Goal: Navigation & Orientation: Understand site structure

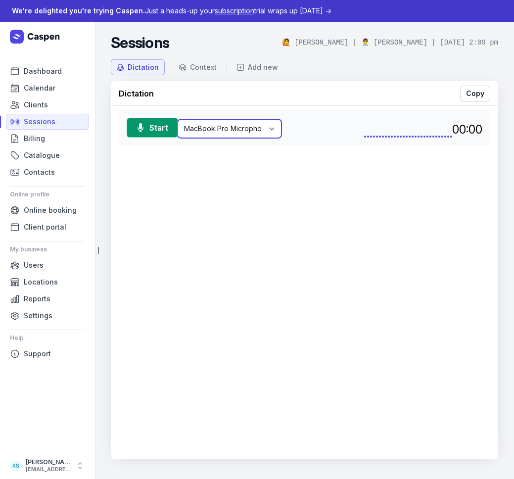
click at [239, 130] on select "MacBook Pro Microphone (Built-in) [PERSON_NAME]’s iPhone Microphone Default - M…" at bounding box center [229, 129] width 103 height 18
click at [178, 120] on select "MacBook Pro Microphone (Built-in) [PERSON_NAME]’s iPhone Microphone Default - M…" at bounding box center [229, 129] width 103 height 18
click at [219, 91] on div "Dictation Copy" at bounding box center [305, 93] width 372 height 16
click at [43, 118] on span "Sessions" at bounding box center [40, 122] width 32 height 12
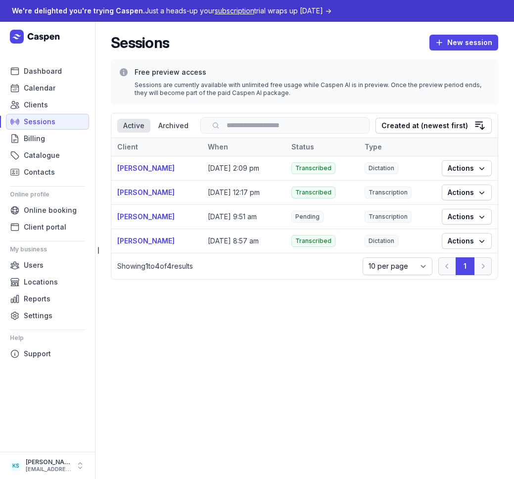
drag, startPoint x: 372, startPoint y: 177, endPoint x: 386, endPoint y: 174, distance: 14.6
click at [372, 177] on td "Dictation" at bounding box center [397, 168] width 77 height 24
click at [467, 173] on span "Actions" at bounding box center [467, 168] width 38 height 12
click at [451, 192] on link "View" at bounding box center [436, 188] width 111 height 14
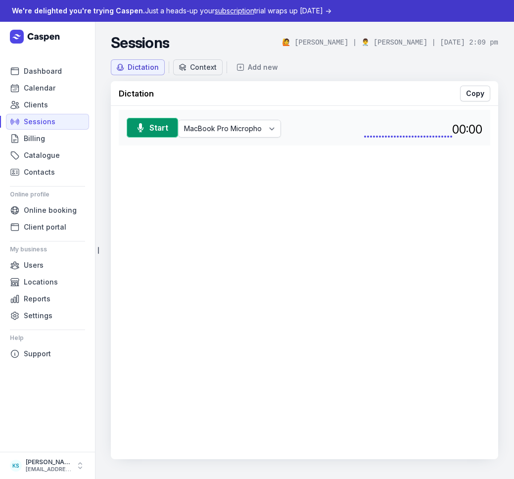
click at [205, 73] on button "Context" at bounding box center [198, 67] width 50 height 16
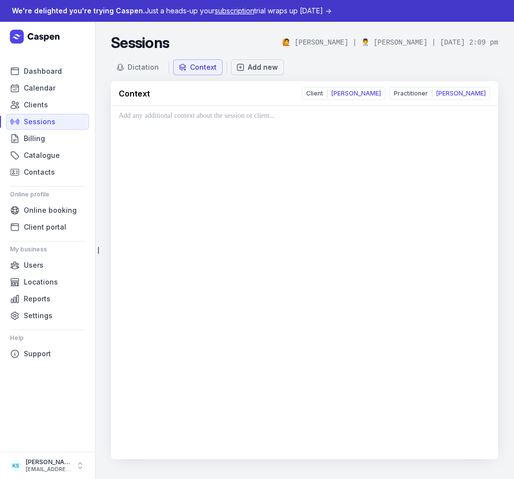
click at [261, 72] on button "Add new" at bounding box center [257, 67] width 53 height 16
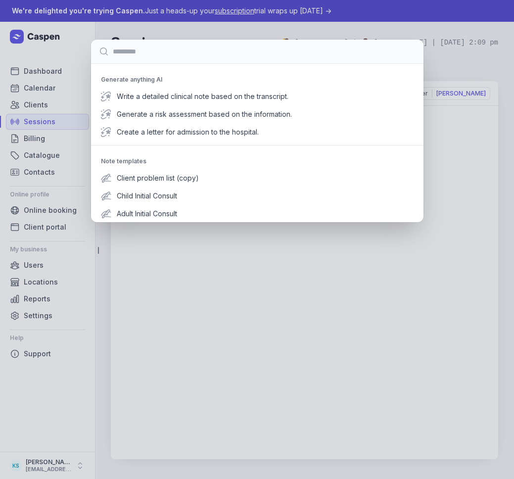
click at [211, 40] on input at bounding box center [257, 52] width 333 height 24
click at [221, 28] on div "Generate anything AI Write a detailed clinical note based on the transcript. Ge…" at bounding box center [257, 239] width 514 height 479
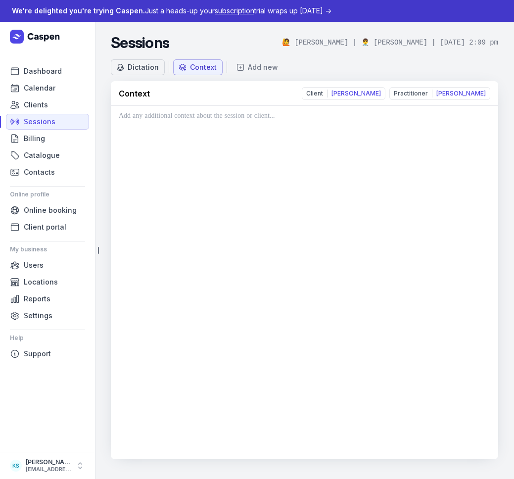
click at [141, 69] on div "Dictation" at bounding box center [143, 67] width 31 height 10
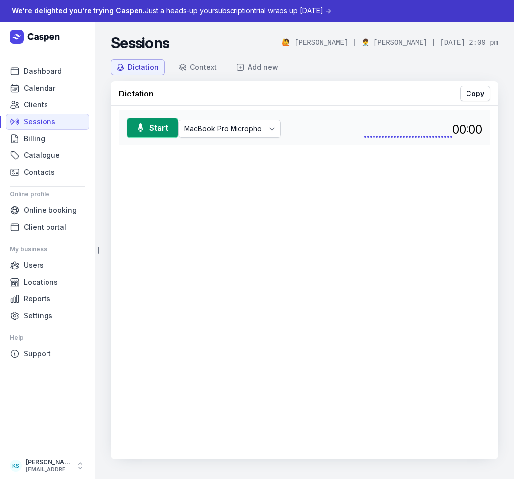
click at [442, 256] on div "Start MacBook Pro Microphone (Built-in) [PERSON_NAME]’s iPhone Microphone Defau…" at bounding box center [305, 283] width 388 height 354
click at [314, 91] on div "Dictation Copy" at bounding box center [305, 93] width 372 height 16
click at [172, 156] on div "Start MacBook Pro Microphone (Built-in) [PERSON_NAME]’s iPhone Microphone Defau…" at bounding box center [305, 283] width 388 height 354
click at [63, 120] on link "Sessions" at bounding box center [47, 122] width 83 height 16
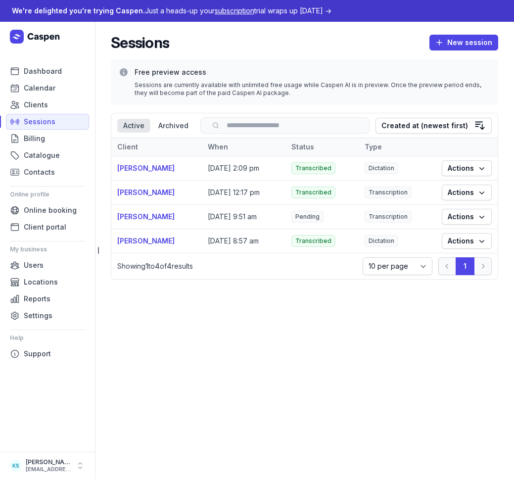
click at [334, 300] on div "Sessions New session Free preview access Sessions are currently available with …" at bounding box center [304, 161] width 419 height 278
click at [256, 48] on div "Sessions New session" at bounding box center [305, 43] width 388 height 18
click at [55, 313] on link "Settings" at bounding box center [47, 316] width 83 height 16
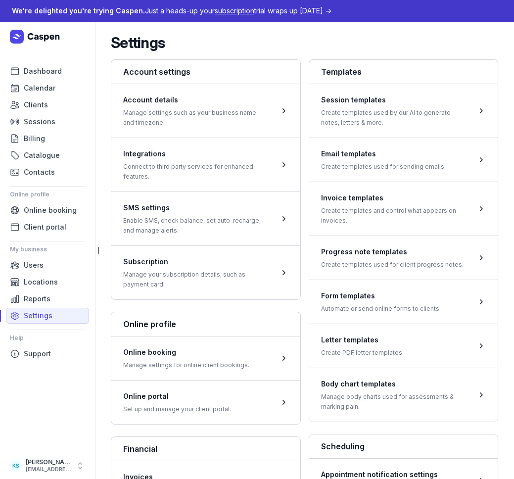
click at [247, 44] on div "Settings" at bounding box center [305, 43] width 388 height 18
click at [227, 40] on div "Settings" at bounding box center [305, 43] width 388 height 18
click at [60, 76] on link "Dashboard" at bounding box center [47, 71] width 83 height 16
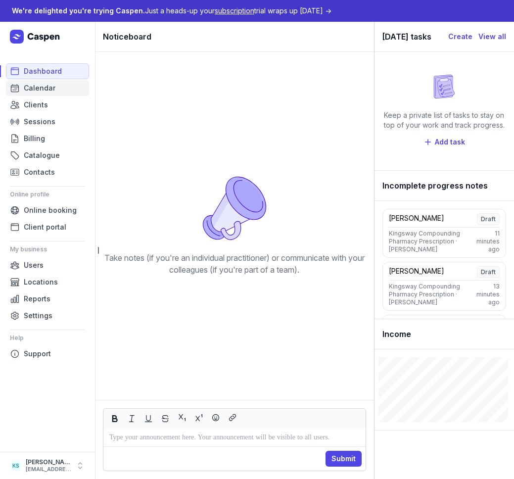
click at [55, 88] on link "Calendar" at bounding box center [47, 88] width 83 height 16
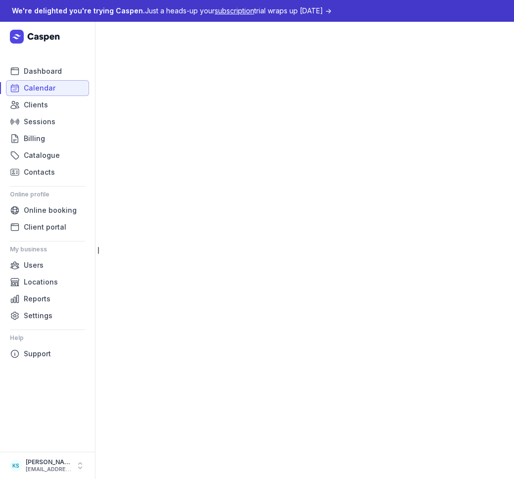
select select "week"
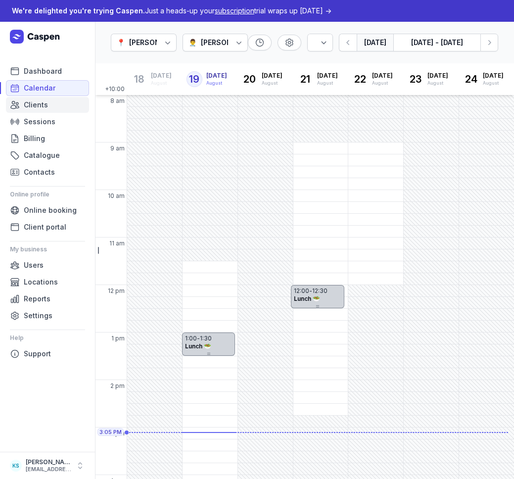
click at [36, 110] on span "Clients" at bounding box center [36, 105] width 24 height 12
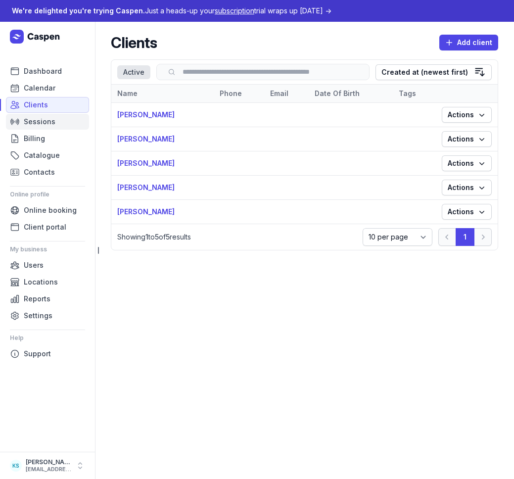
click at [38, 125] on span "Sessions" at bounding box center [40, 122] width 32 height 12
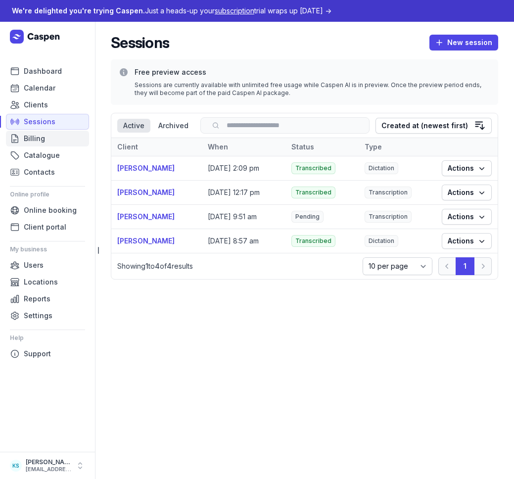
click at [38, 144] on span "Billing" at bounding box center [34, 139] width 21 height 12
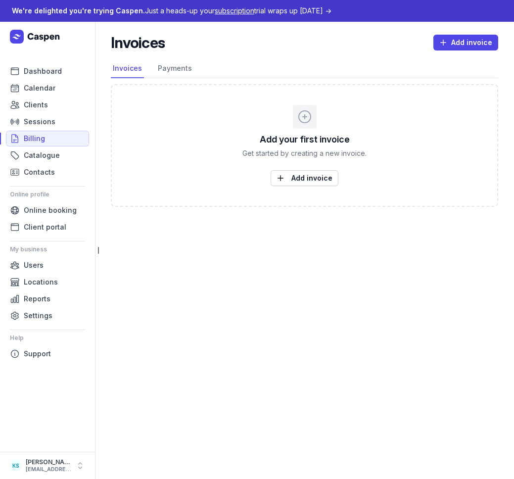
drag, startPoint x: 60, startPoint y: 53, endPoint x: 164, endPoint y: 1, distance: 116.7
click at [65, 50] on div at bounding box center [47, 42] width 75 height 24
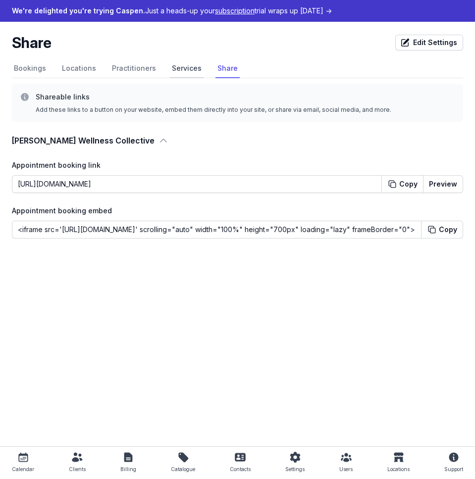
click at [191, 67] on link "Services" at bounding box center [187, 68] width 34 height 19
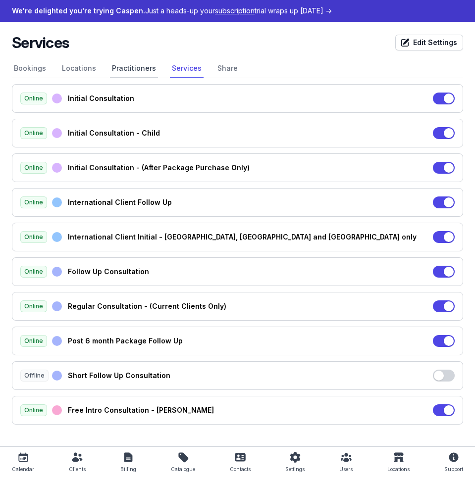
click at [127, 67] on link "Practitioners" at bounding box center [134, 68] width 48 height 19
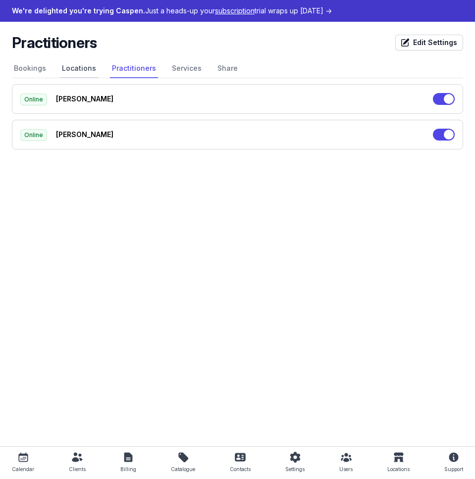
click at [80, 72] on link "Locations" at bounding box center [79, 68] width 38 height 19
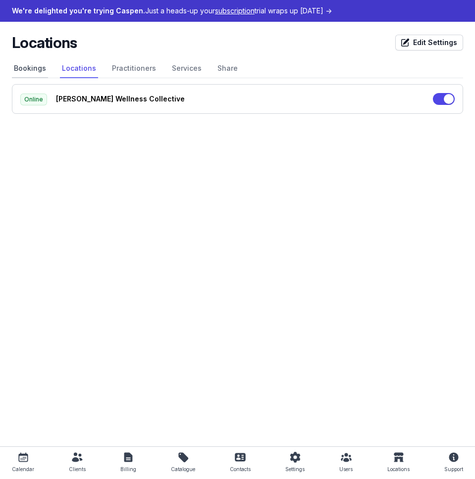
click at [32, 67] on link "Bookings" at bounding box center [30, 68] width 36 height 19
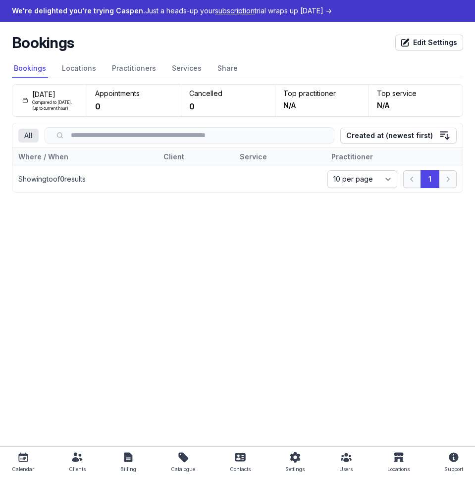
click at [95, 234] on main "Bookings Edit Settings Select a tab Bookings Locations Practitioners Services S…" at bounding box center [237, 234] width 475 height 425
